Goal: Task Accomplishment & Management: Use online tool/utility

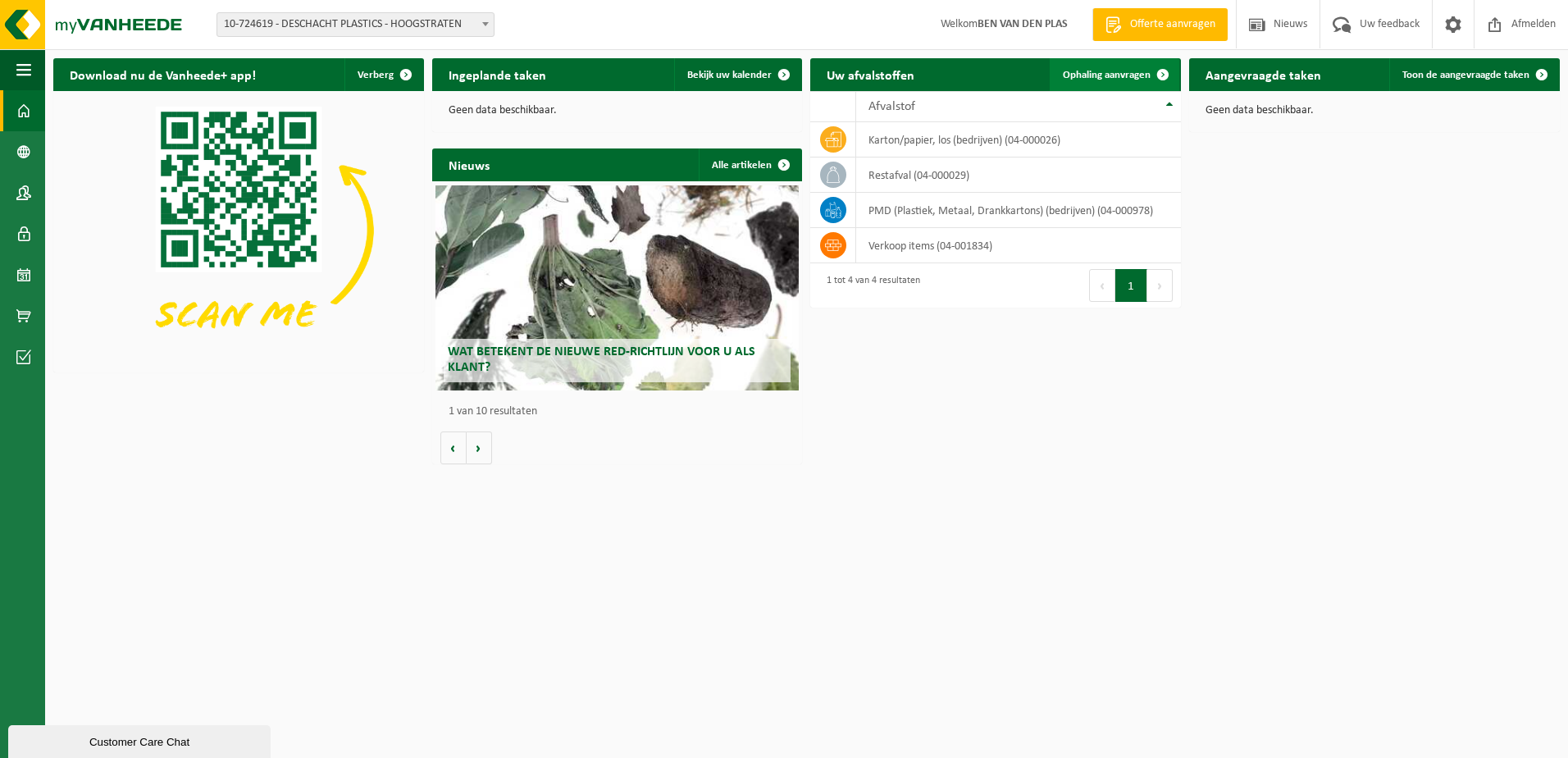
click at [743, 76] on span at bounding box center [1162, 74] width 33 height 33
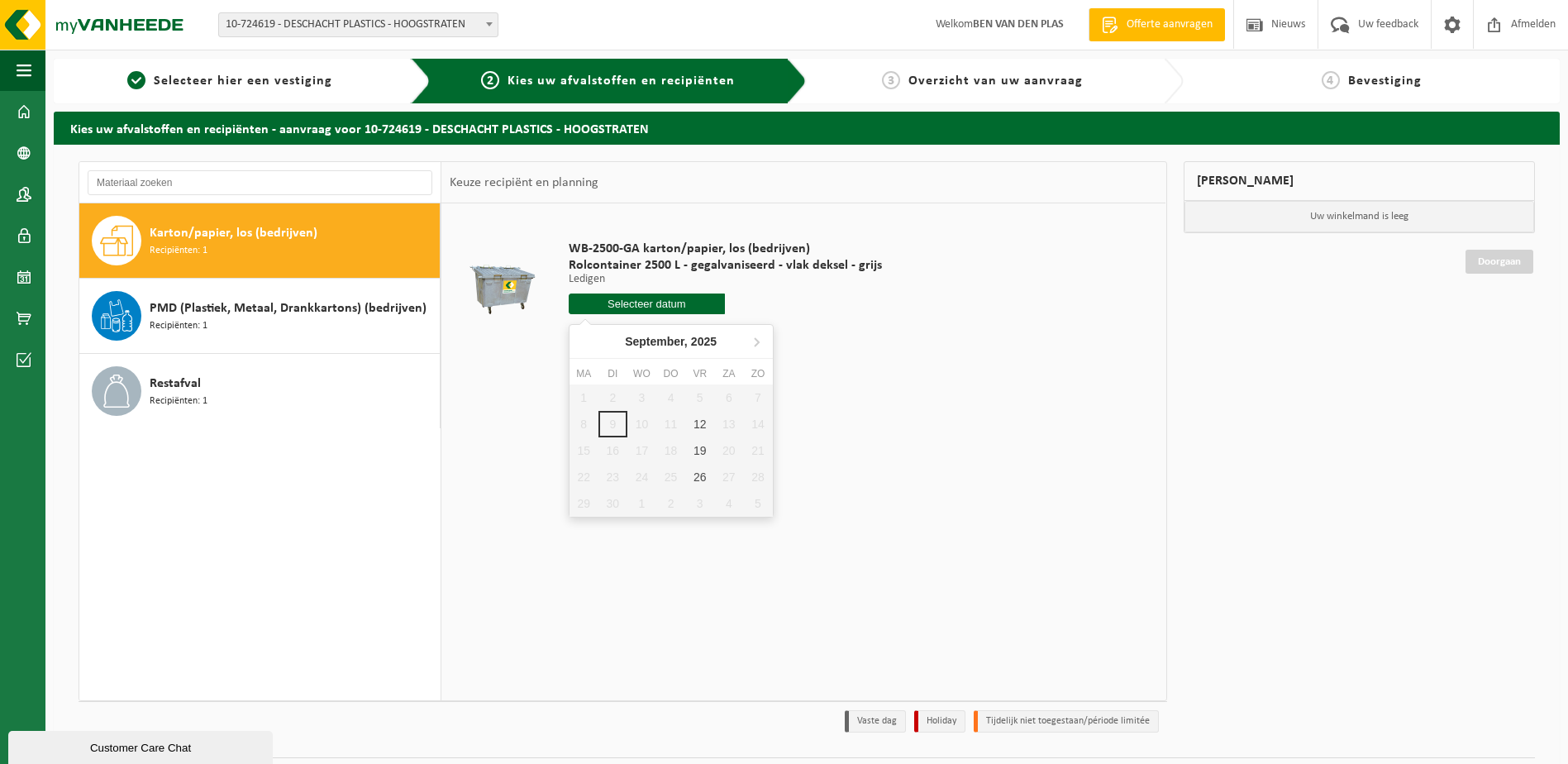
click at [641, 304] on input "text" at bounding box center [647, 303] width 157 height 21
click at [694, 424] on div "12" at bounding box center [699, 424] width 29 height 26
type input "Van [DATE]"
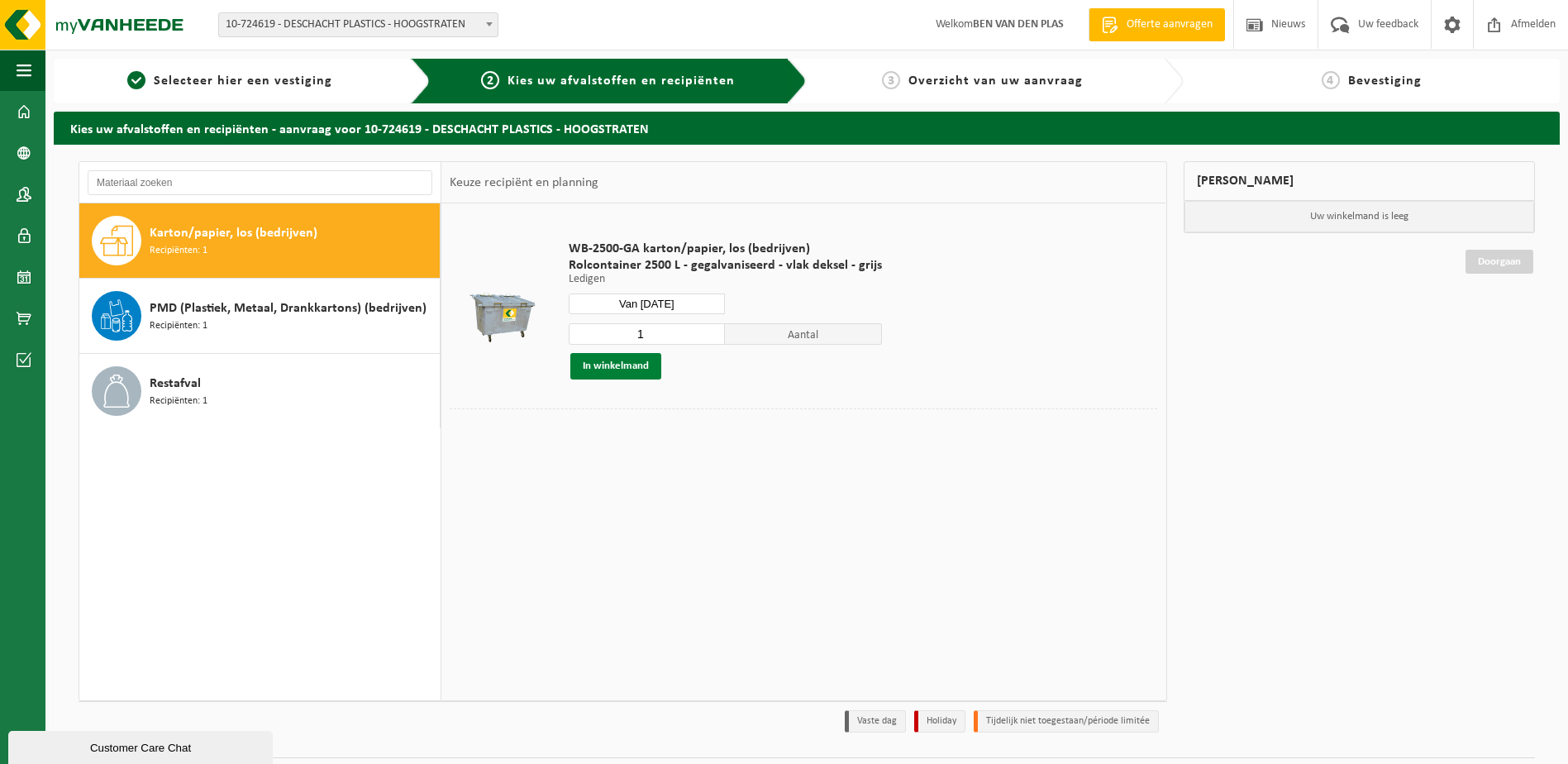
click at [610, 364] on button "In winkelmand" at bounding box center [615, 365] width 91 height 26
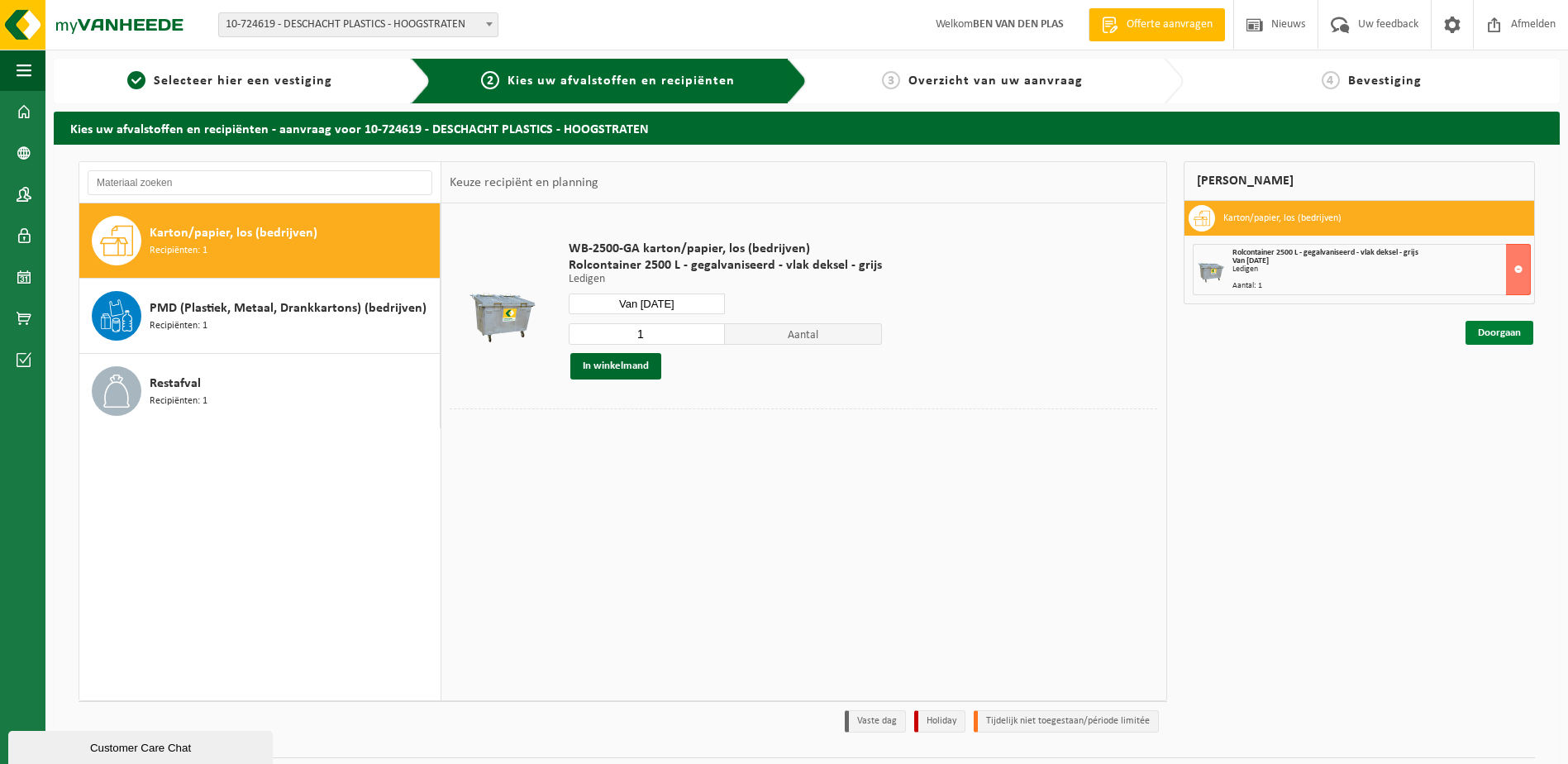
click at [1509, 329] on link "Doorgaan" at bounding box center [1500, 332] width 68 height 24
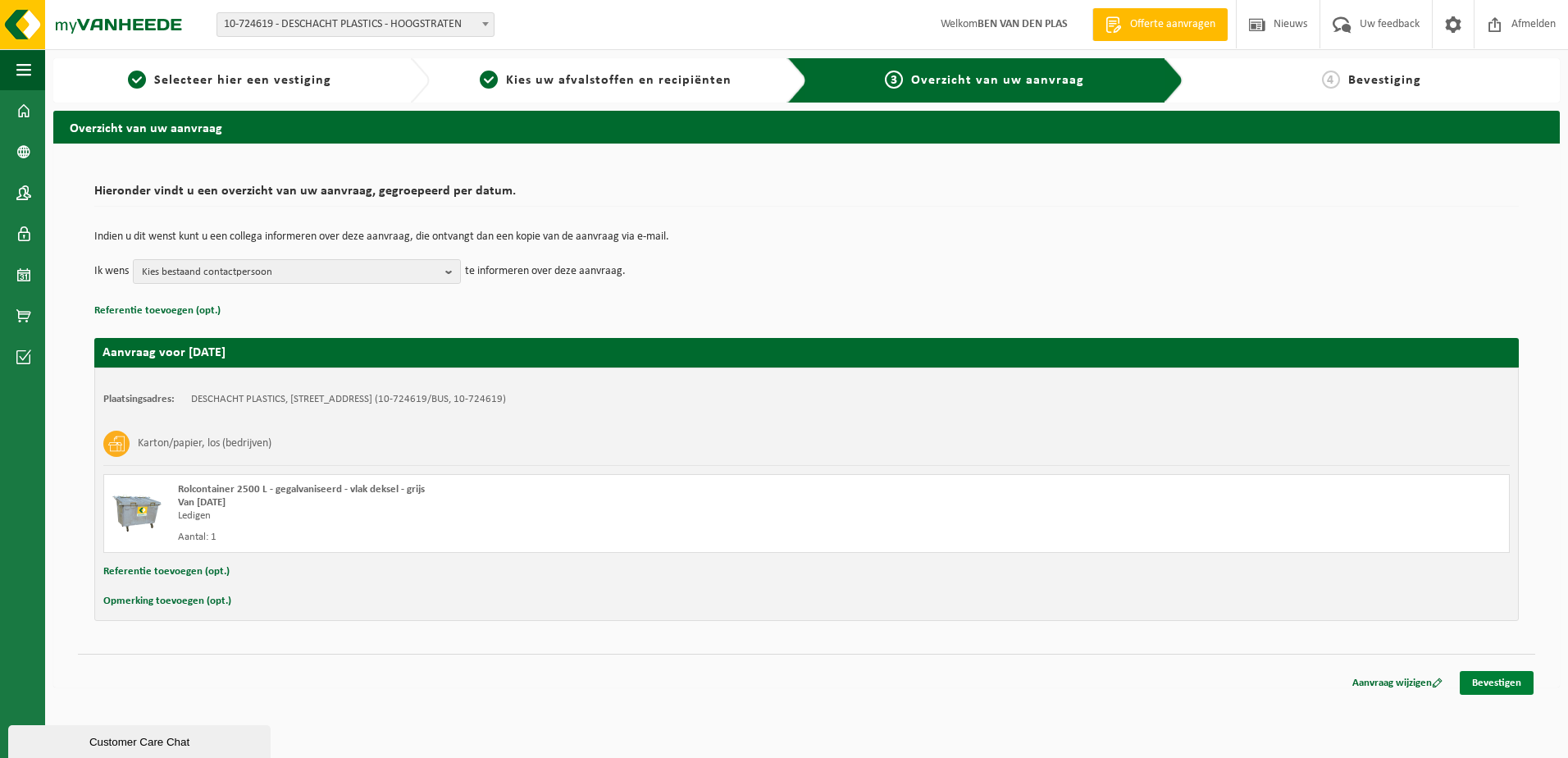
click at [1499, 683] on link "Bevestigen" at bounding box center [1496, 682] width 74 height 24
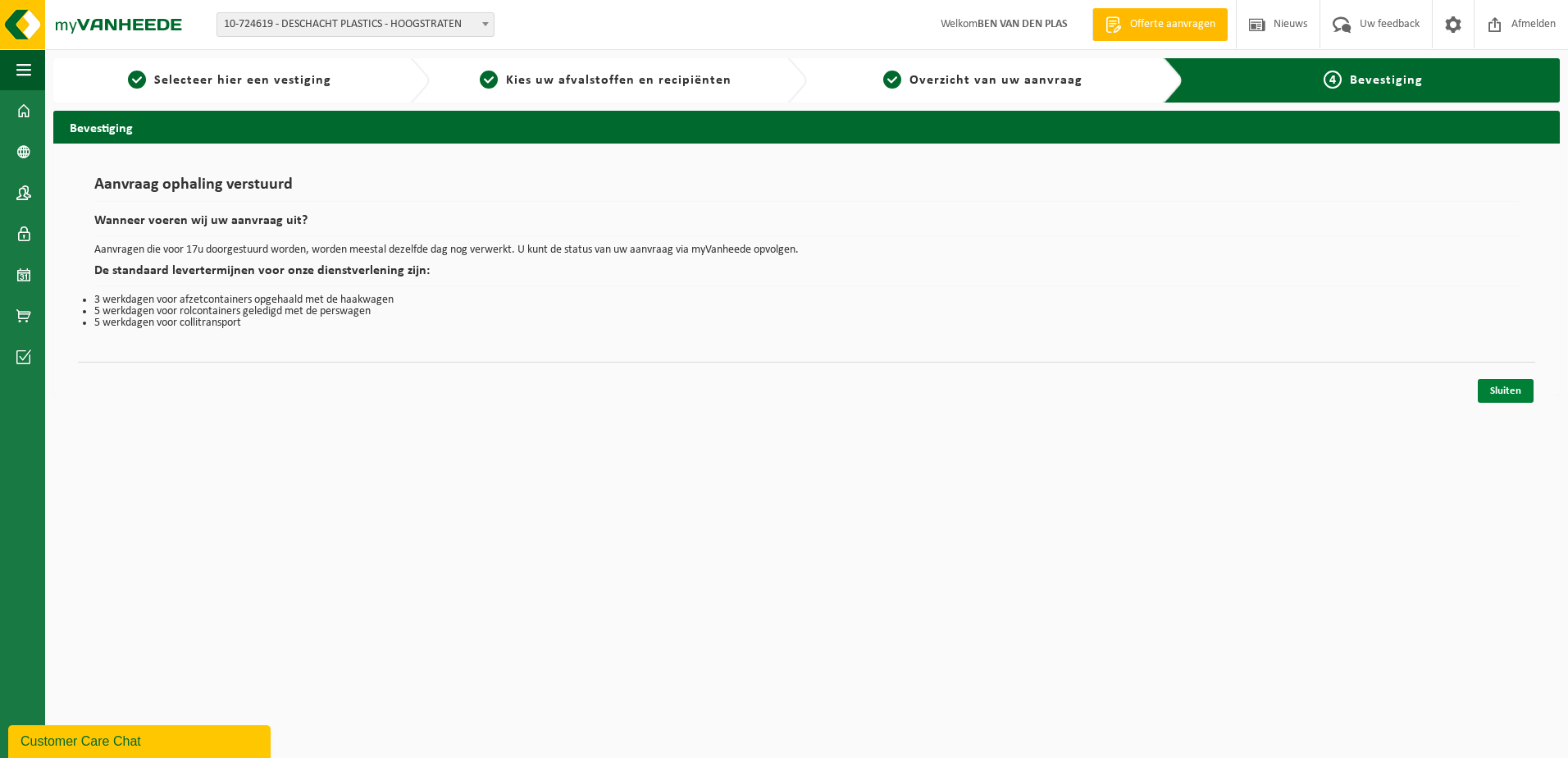
click at [1511, 389] on link "Sluiten" at bounding box center [1505, 390] width 56 height 24
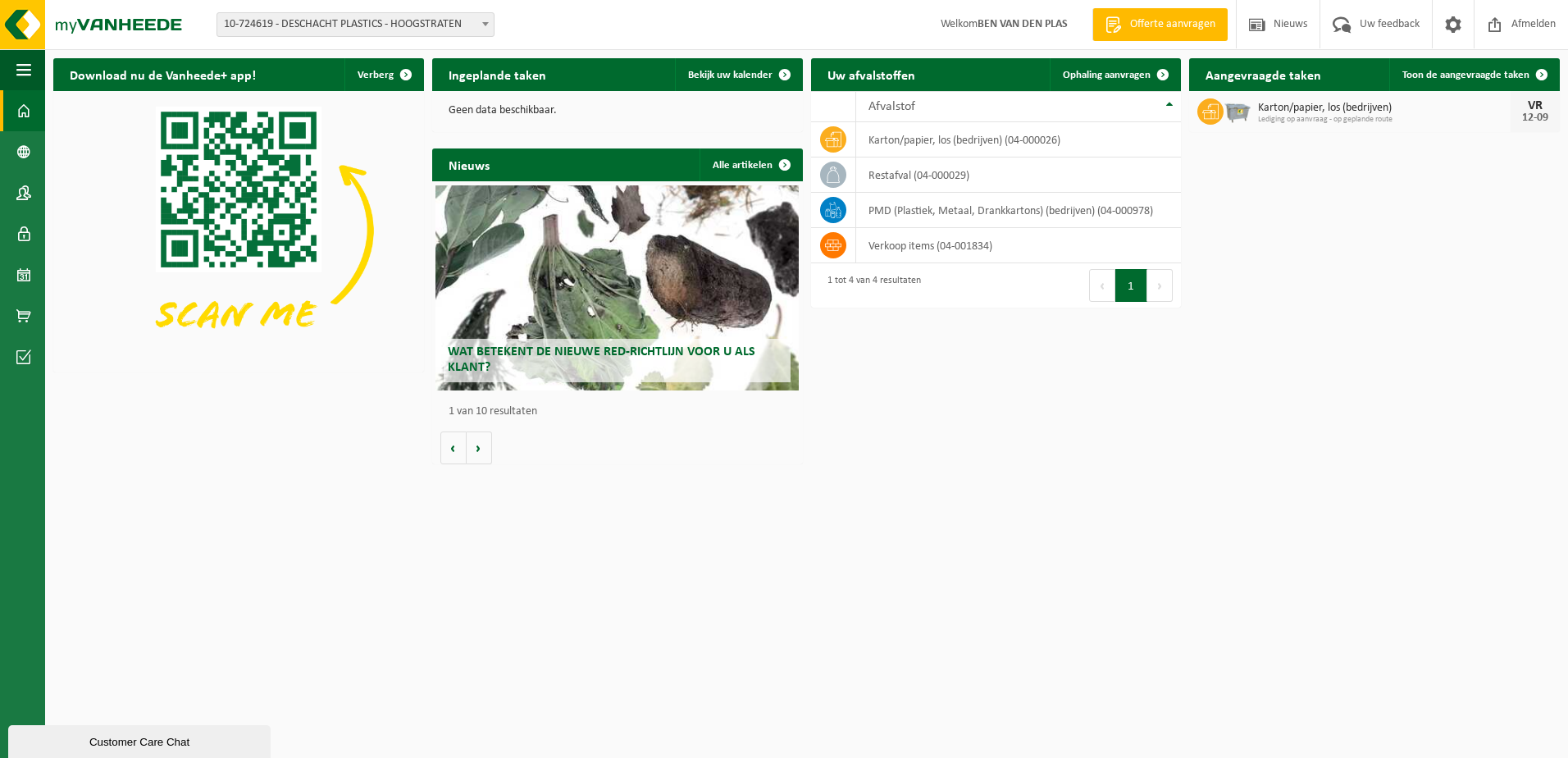
click at [606, 297] on div "Wat betekent de nieuwe RED-richtlijn voor u als klant?" at bounding box center [617, 288] width 363 height 205
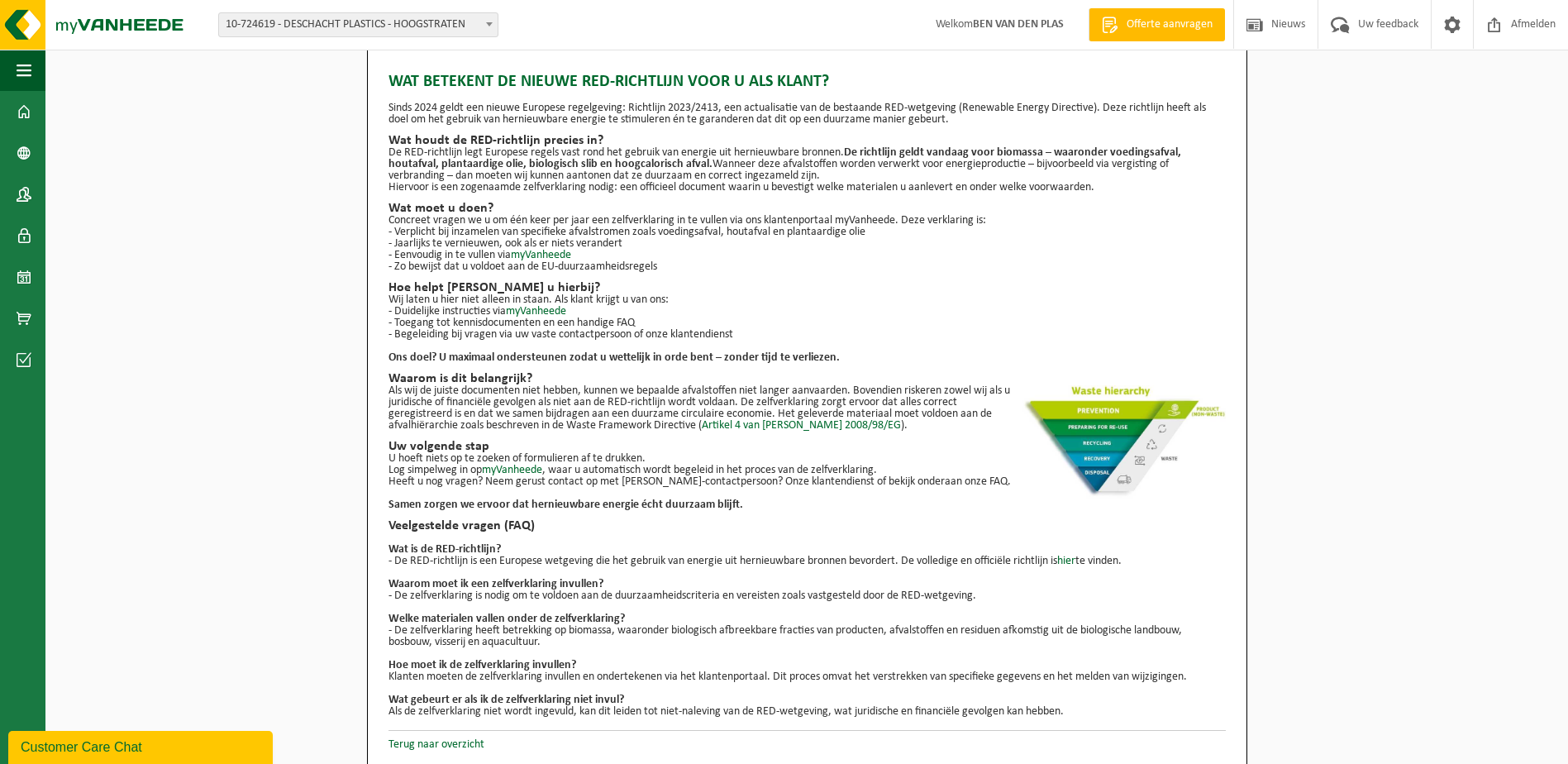
scroll to position [19, 0]
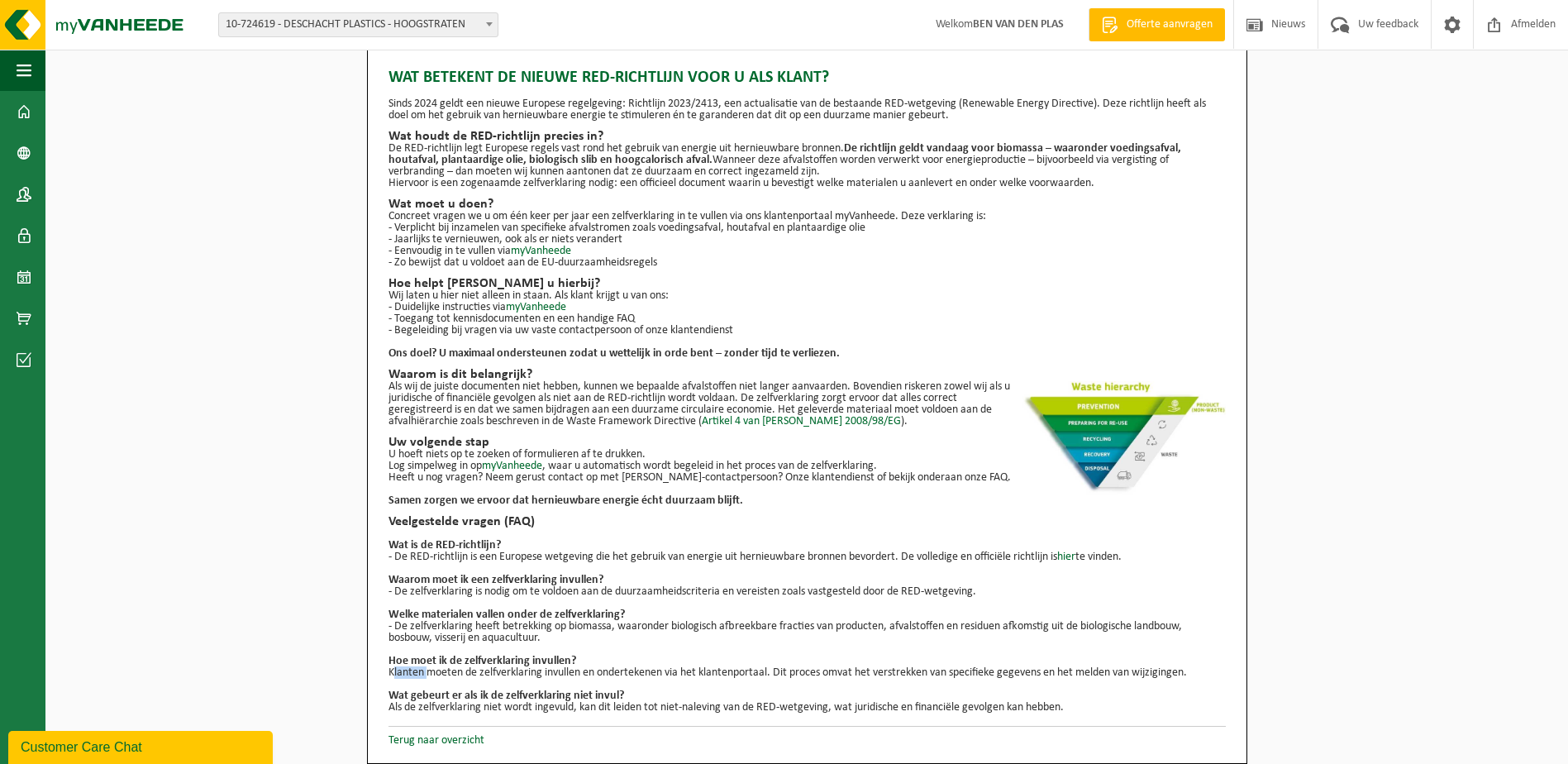
click at [210, 670] on div "Wat betekent de nieuwe RED-richtlijn voor u als klant? Sinds 2024 geldt een nie…" at bounding box center [807, 401] width 1522 height 724
